Goal: Information Seeking & Learning: Learn about a topic

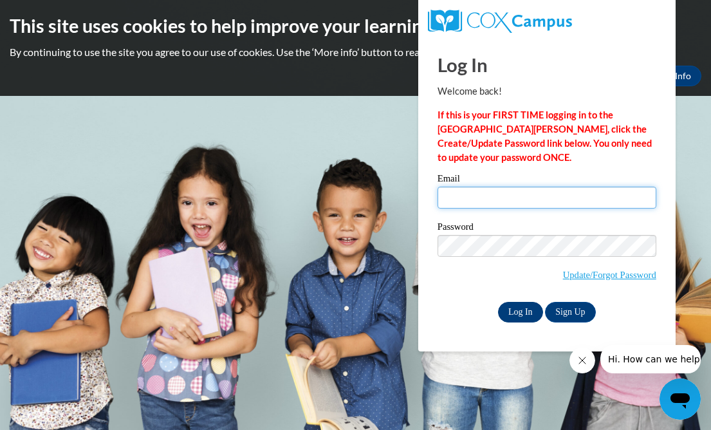
type input "jacksondeneice@yahoo.com"
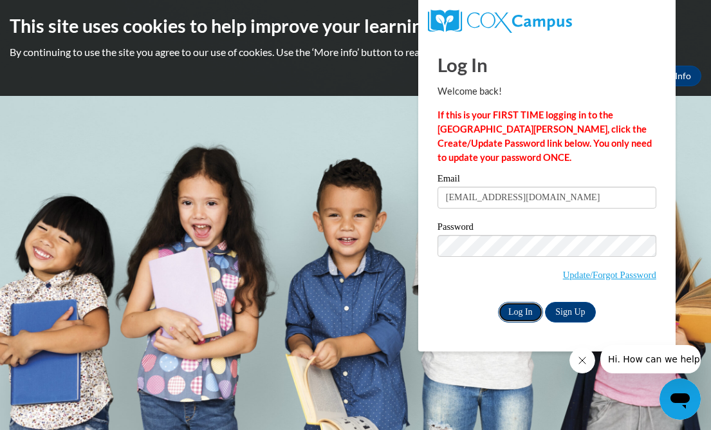
click at [523, 313] on input "Log In" at bounding box center [520, 312] width 45 height 21
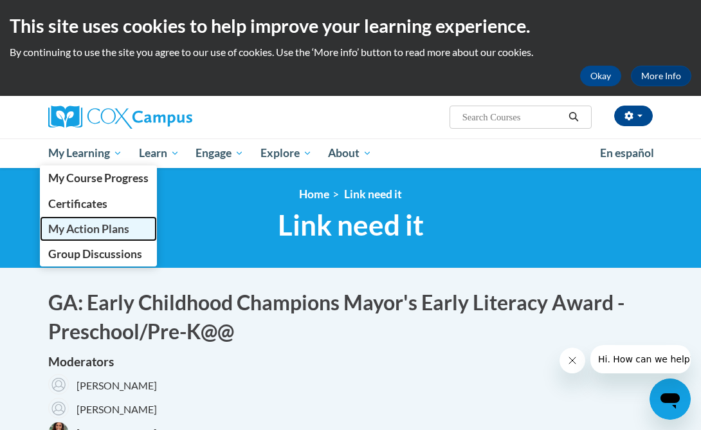
click at [89, 232] on span "My Action Plans" at bounding box center [88, 229] width 81 height 14
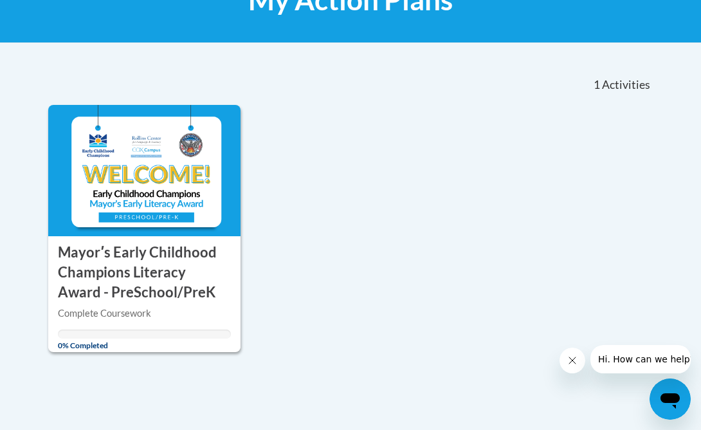
scroll to position [236, 0]
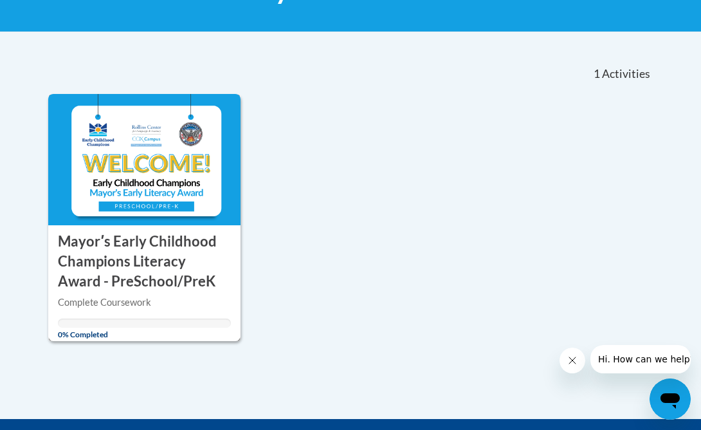
click at [162, 261] on h3 "Mayorʹs Early Childhood Champions Literacy Award - PreSchool/PreK" at bounding box center [144, 261] width 173 height 59
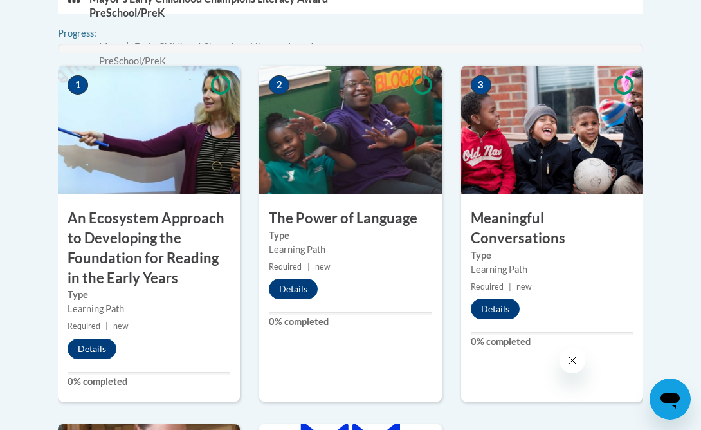
scroll to position [515, 0]
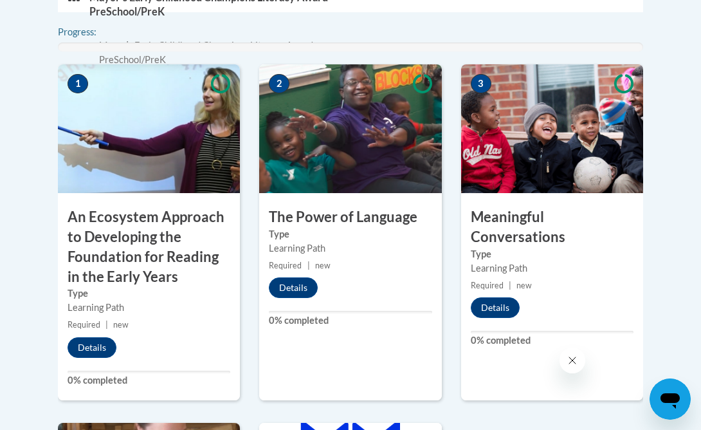
click at [194, 248] on h3 "An Ecosystem Approach to Developing the Foundation for Reading in the Early Yea…" at bounding box center [149, 246] width 182 height 79
click at [183, 167] on img at bounding box center [149, 128] width 182 height 129
click at [83, 88] on span "1" at bounding box center [78, 83] width 21 height 19
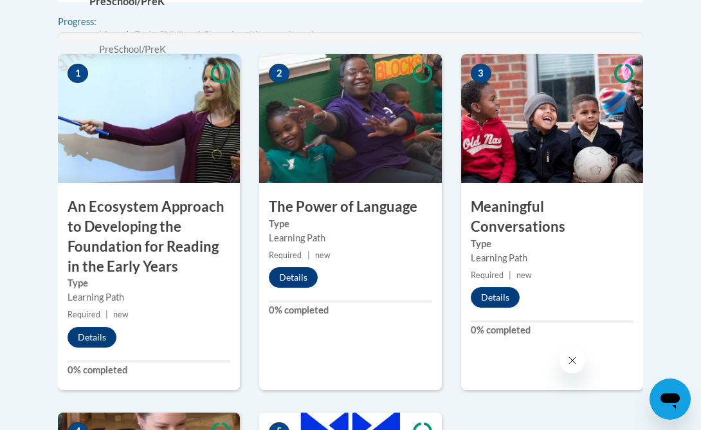
scroll to position [557, 0]
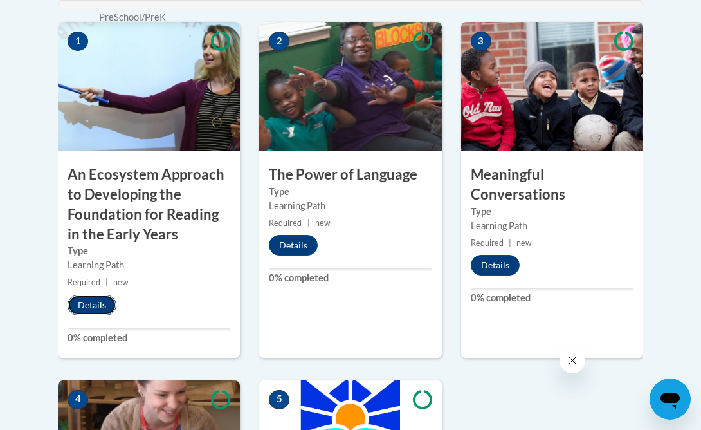
click at [83, 311] on button "Details" at bounding box center [92, 305] width 49 height 21
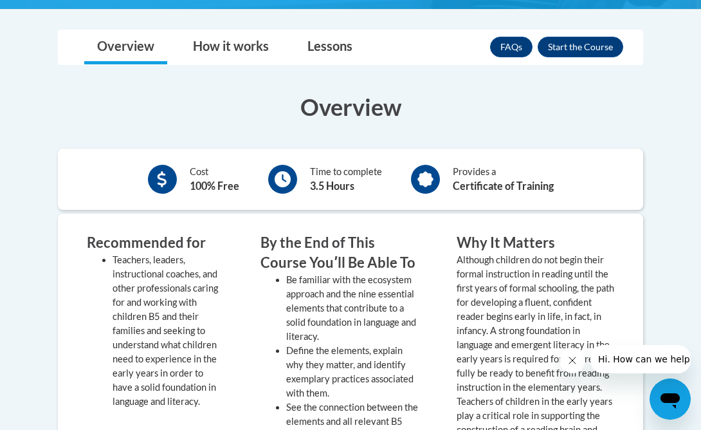
scroll to position [501, 0]
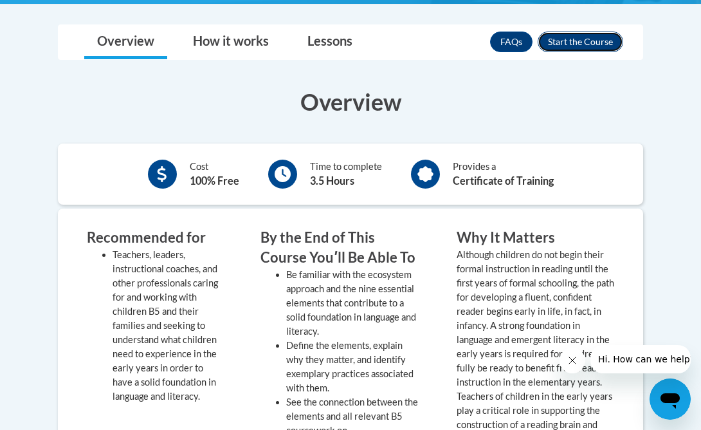
click at [602, 46] on button "Enroll" at bounding box center [581, 42] width 86 height 21
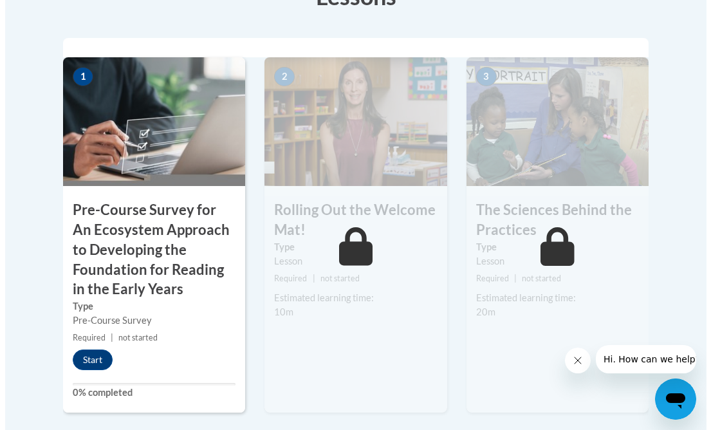
scroll to position [474, 0]
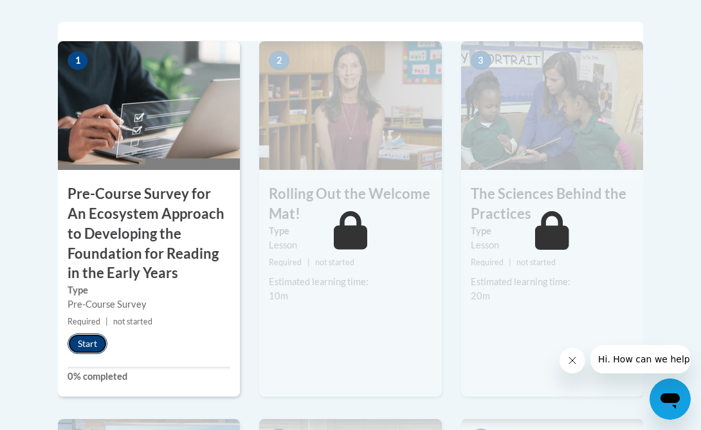
click at [89, 351] on button "Start" at bounding box center [88, 343] width 40 height 21
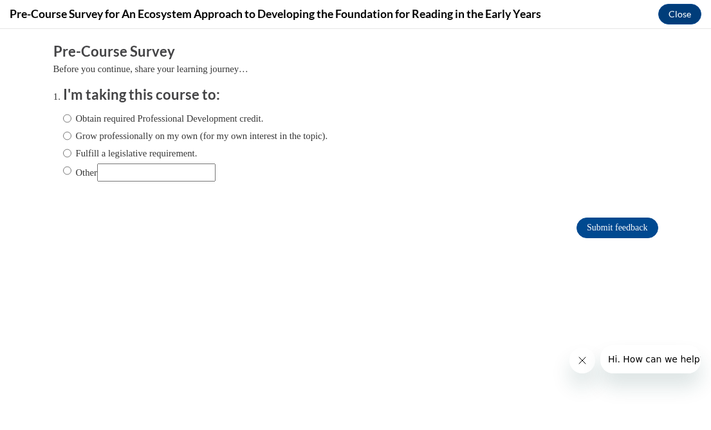
scroll to position [0, 0]
click at [63, 122] on input "Obtain required Professional Development credit." at bounding box center [67, 118] width 8 height 14
radio input "true"
click at [598, 227] on input "Submit feedback" at bounding box center [617, 228] width 81 height 21
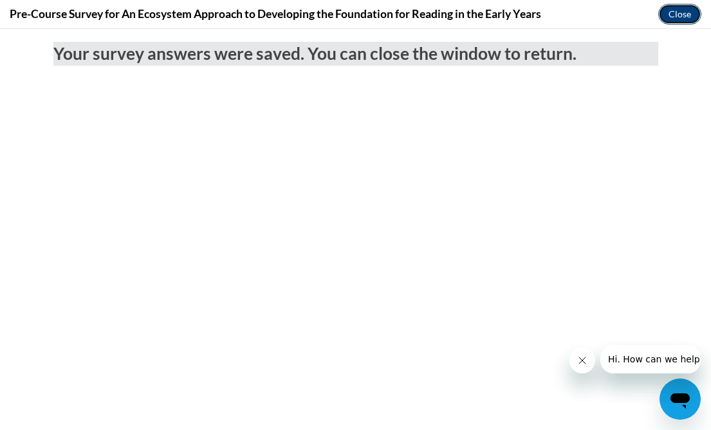
click at [681, 20] on button "Close" at bounding box center [679, 14] width 43 height 21
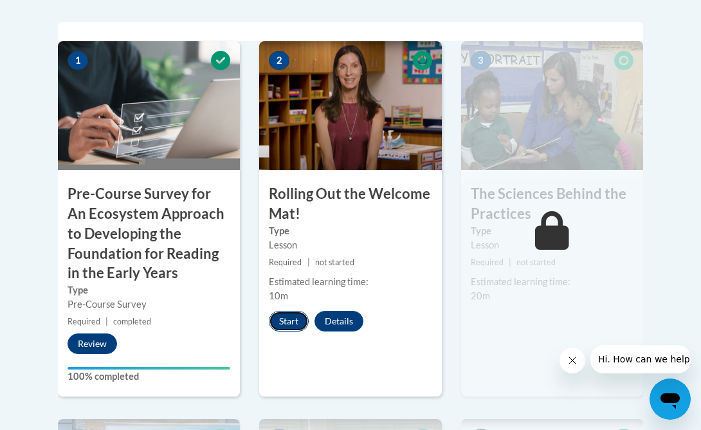
click at [288, 323] on button "Start" at bounding box center [289, 321] width 40 height 21
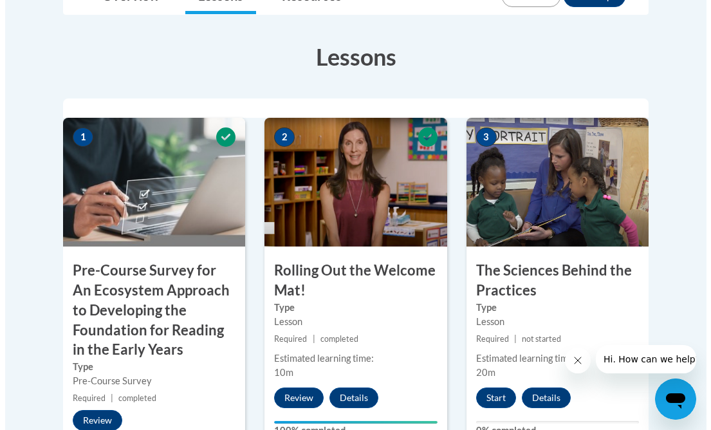
scroll to position [513, 0]
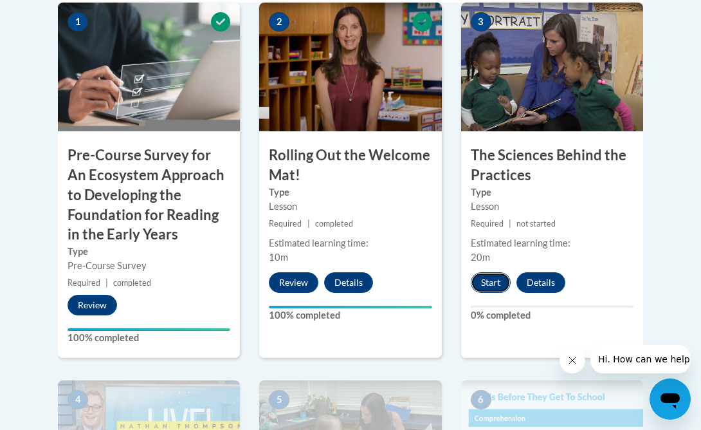
click at [479, 288] on button "Start" at bounding box center [491, 282] width 40 height 21
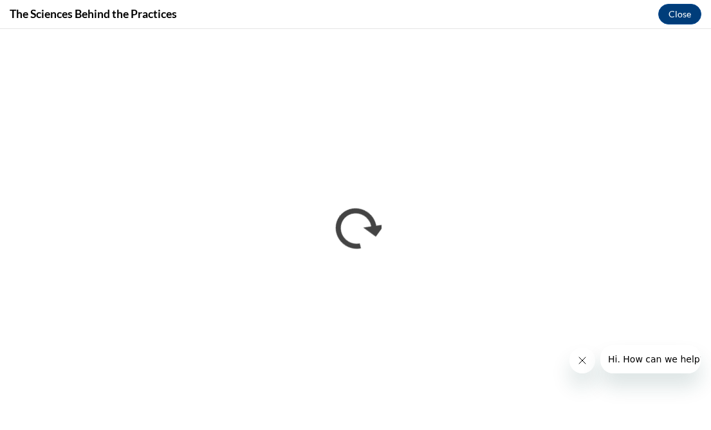
scroll to position [0, 0]
